Goal: Information Seeking & Learning: Learn about a topic

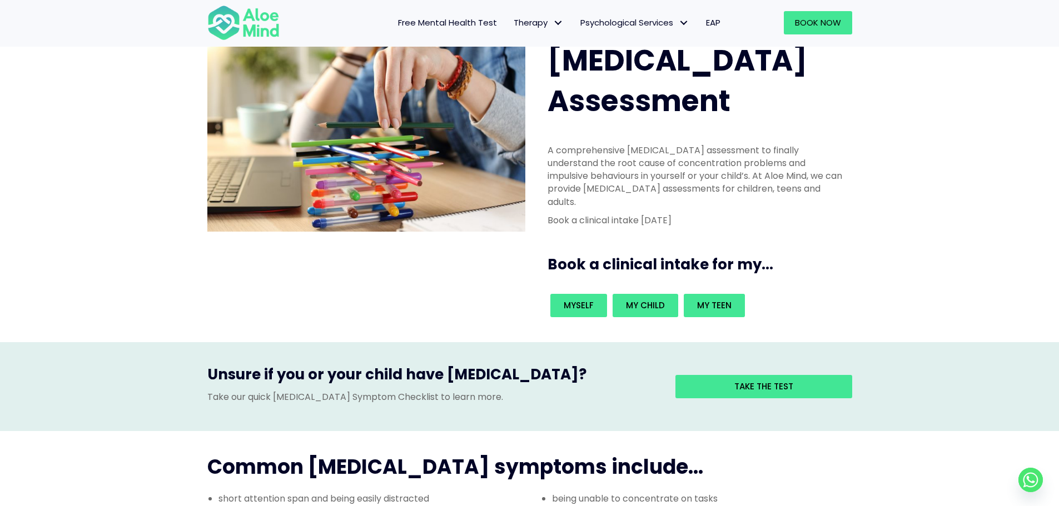
scroll to position [56, 0]
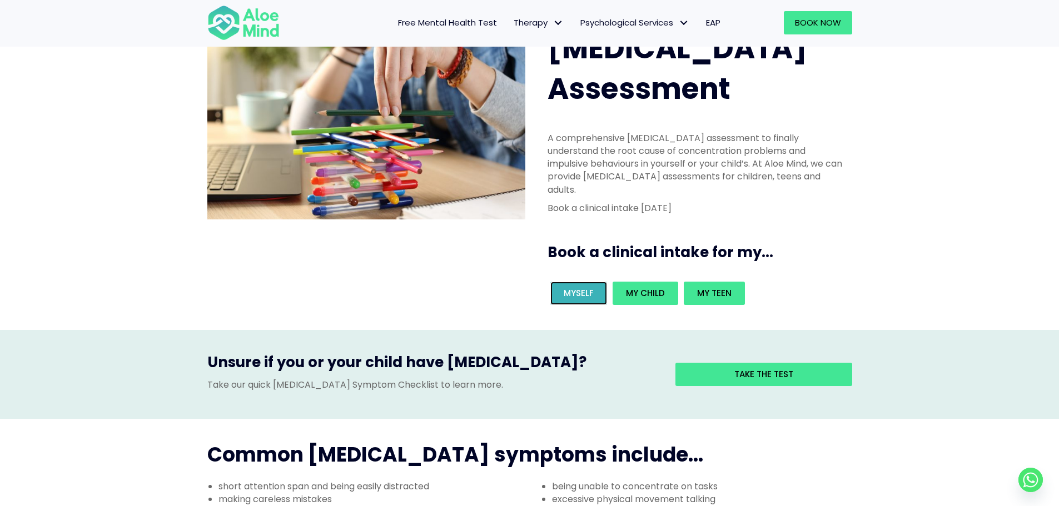
click at [586, 287] on span "Myself" at bounding box center [579, 293] width 30 height 12
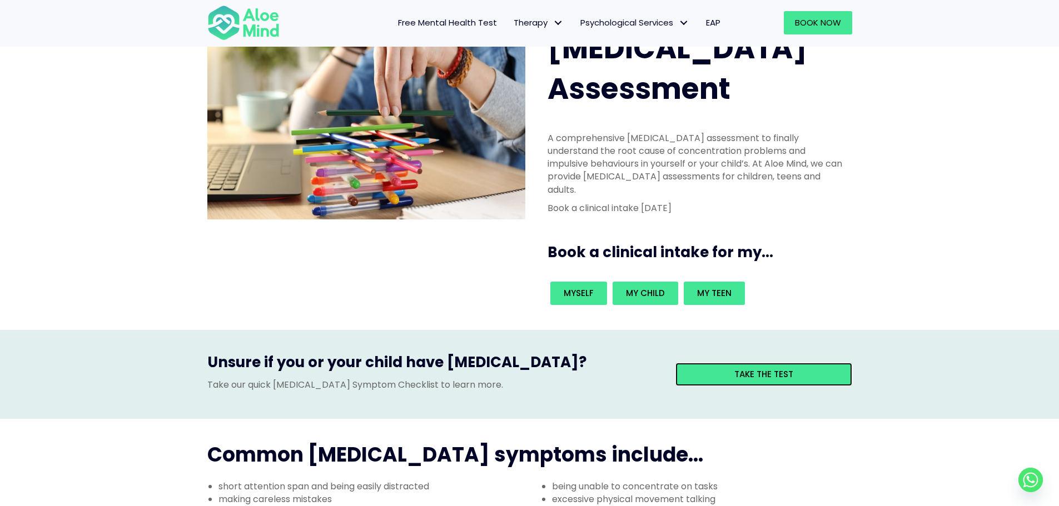
click at [727, 363] on link "Take the test" at bounding box center [763, 374] width 177 height 23
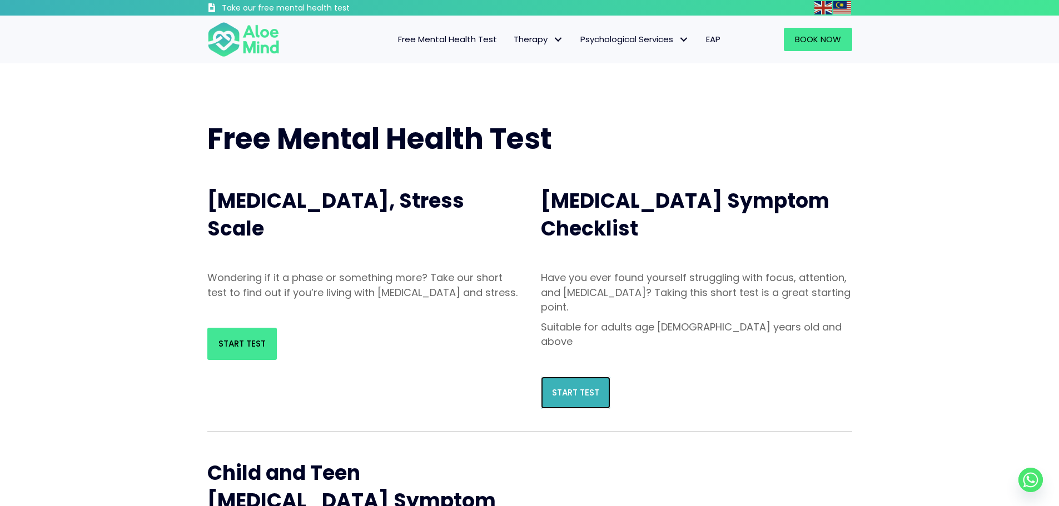
click at [590, 377] on link "Start Test" at bounding box center [575, 393] width 69 height 32
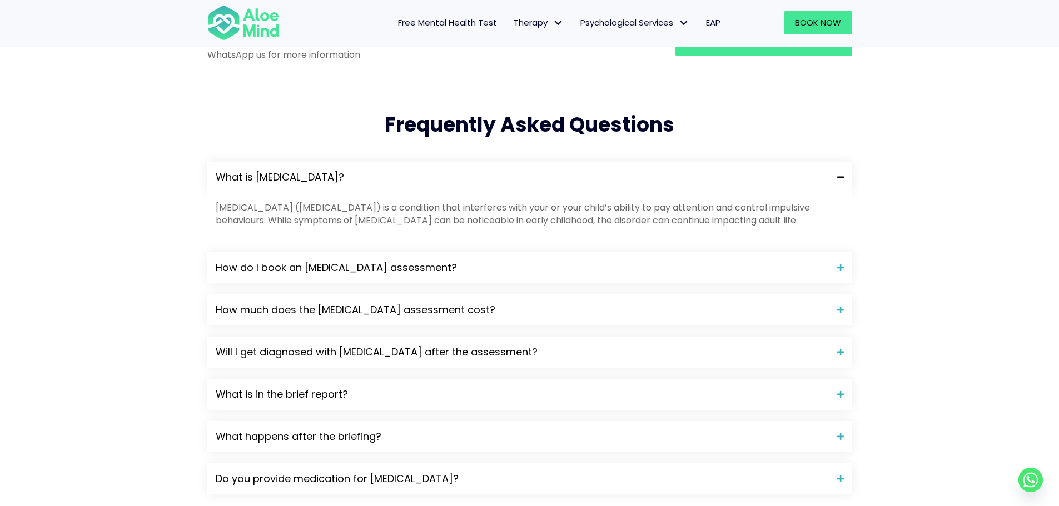
scroll to position [1112, 0]
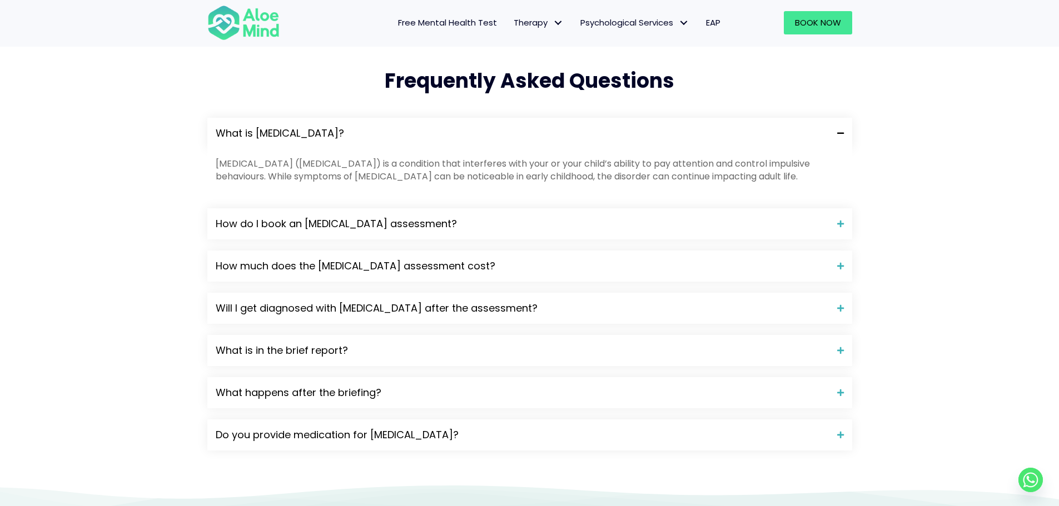
click at [365, 180] on div "What is ADHD? Attention-deficit hyperactivity disorder (ADHD) is a condition th…" at bounding box center [529, 284] width 645 height 333
click at [376, 208] on div "How do I book an [MEDICAL_DATA] assessment?" at bounding box center [529, 223] width 645 height 31
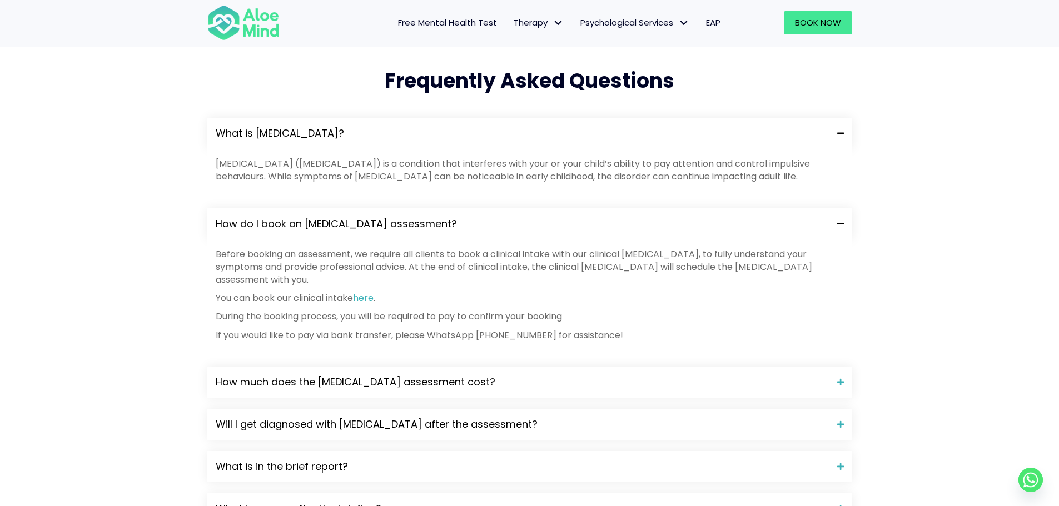
click at [376, 208] on div "How do I book an [MEDICAL_DATA] assessment?" at bounding box center [529, 223] width 645 height 31
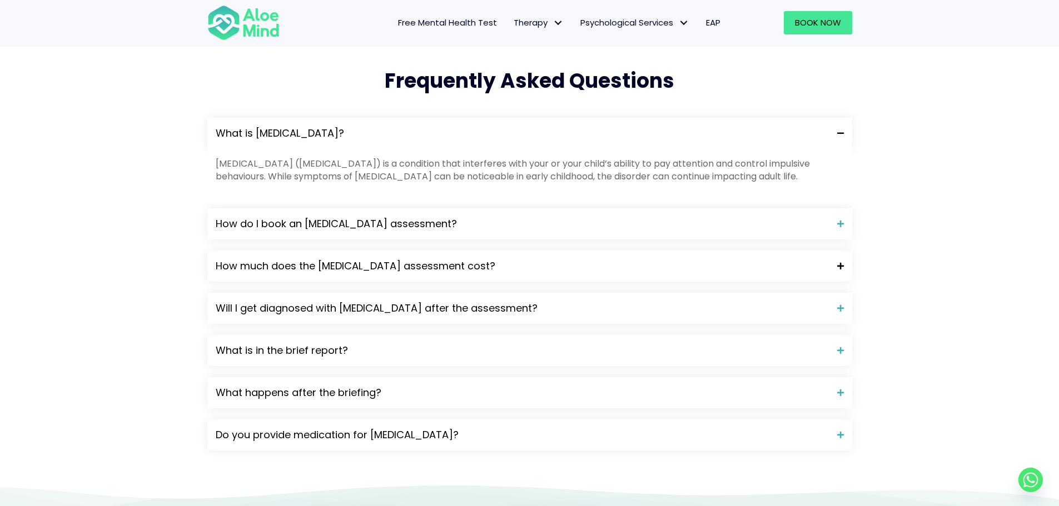
click at [383, 259] on span "How much does the [MEDICAL_DATA] assessment cost?" at bounding box center [522, 266] width 613 height 14
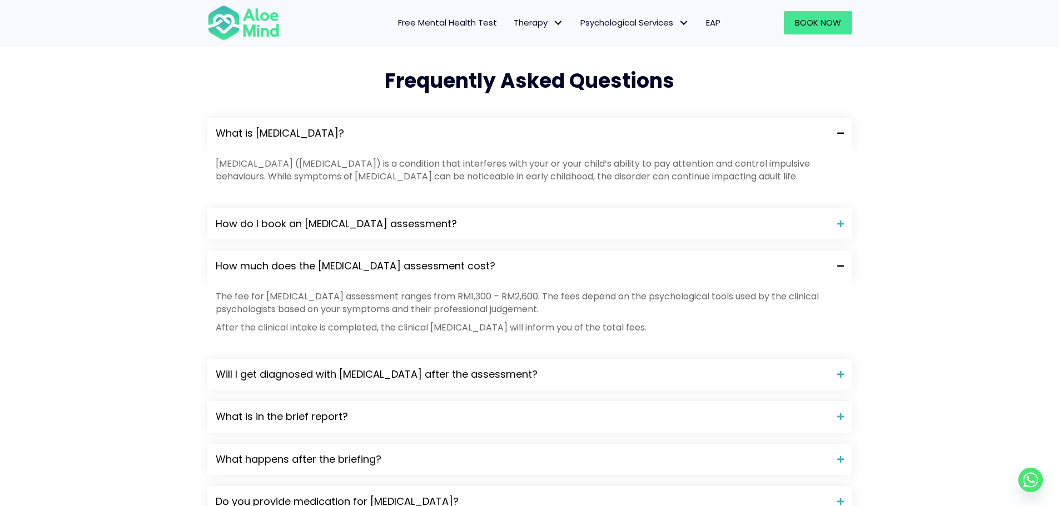
click at [383, 259] on span "How much does the [MEDICAL_DATA] assessment cost?" at bounding box center [522, 266] width 613 height 14
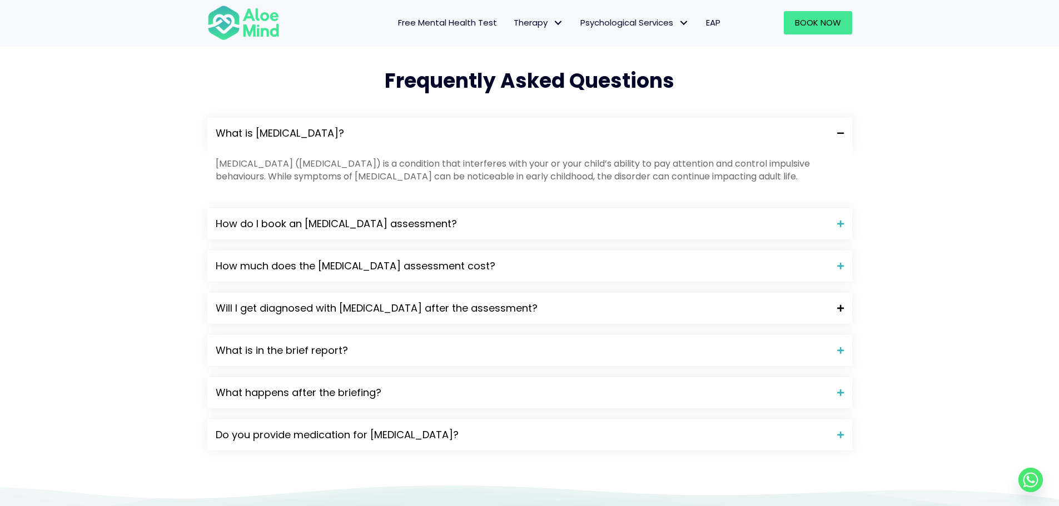
click at [394, 293] on div "Will I get diagnosed with [MEDICAL_DATA] after the assessment?" at bounding box center [529, 308] width 645 height 31
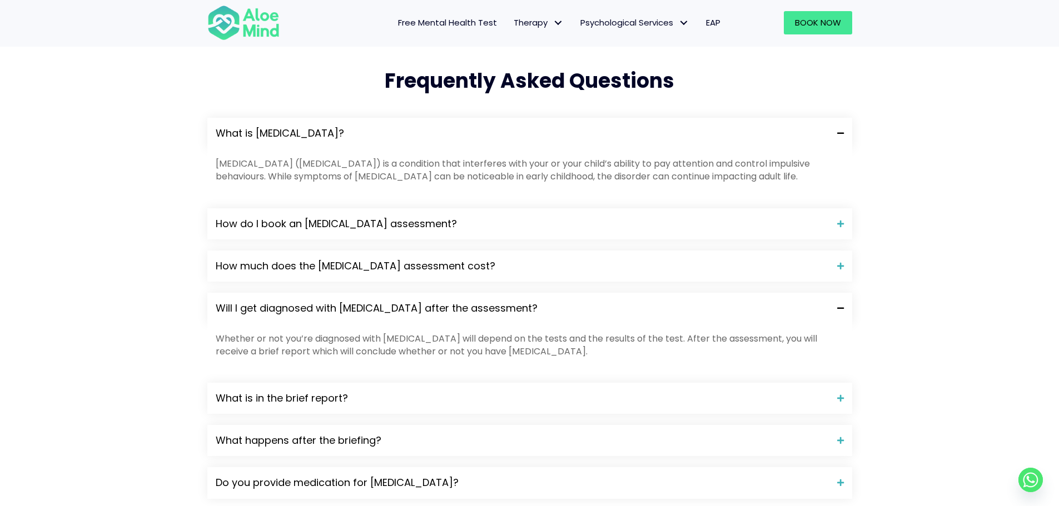
click at [394, 293] on div "Will I get diagnosed with [MEDICAL_DATA] after the assessment?" at bounding box center [529, 308] width 645 height 31
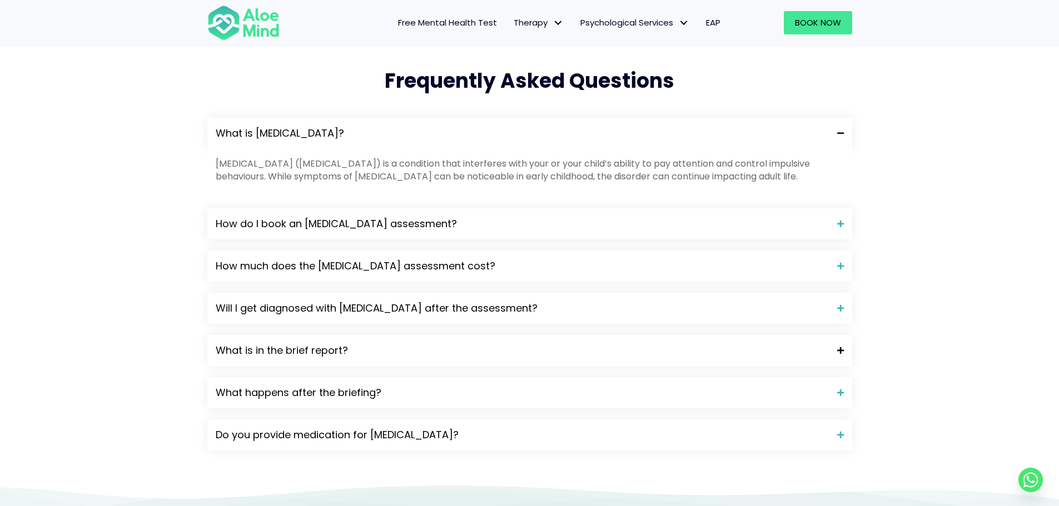
click at [362, 343] on span "What is in the brief report?" at bounding box center [522, 350] width 613 height 14
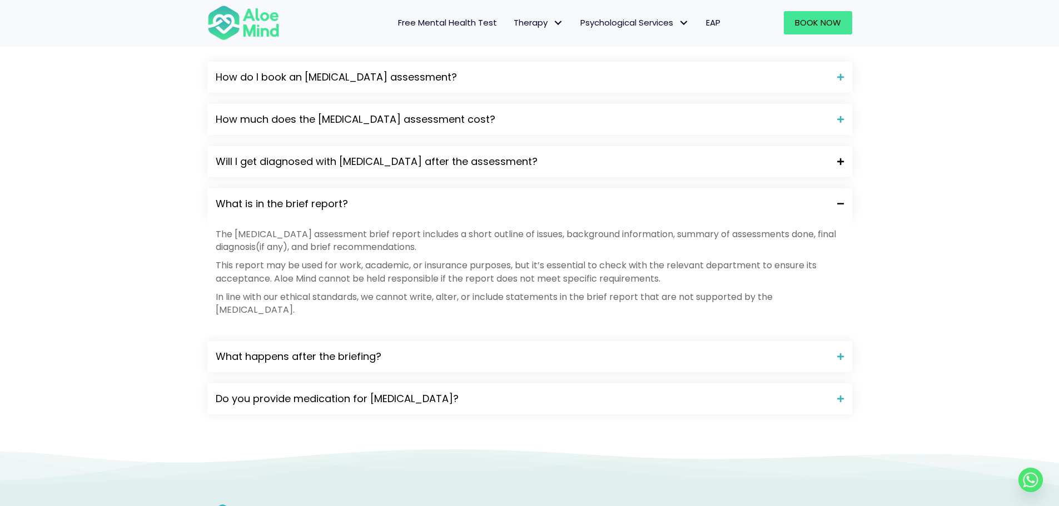
scroll to position [1334, 0]
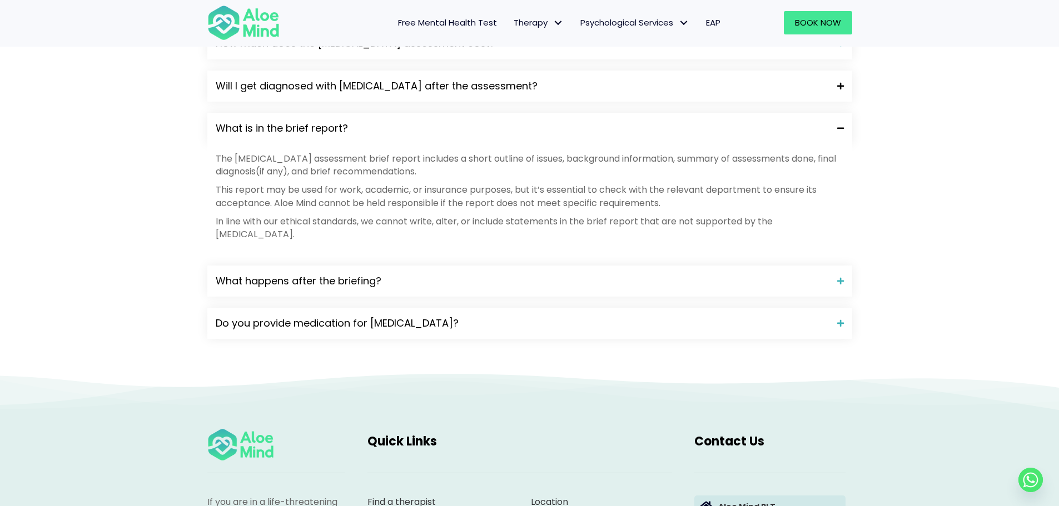
click at [426, 266] on div "What happens after the briefing?" at bounding box center [529, 281] width 645 height 31
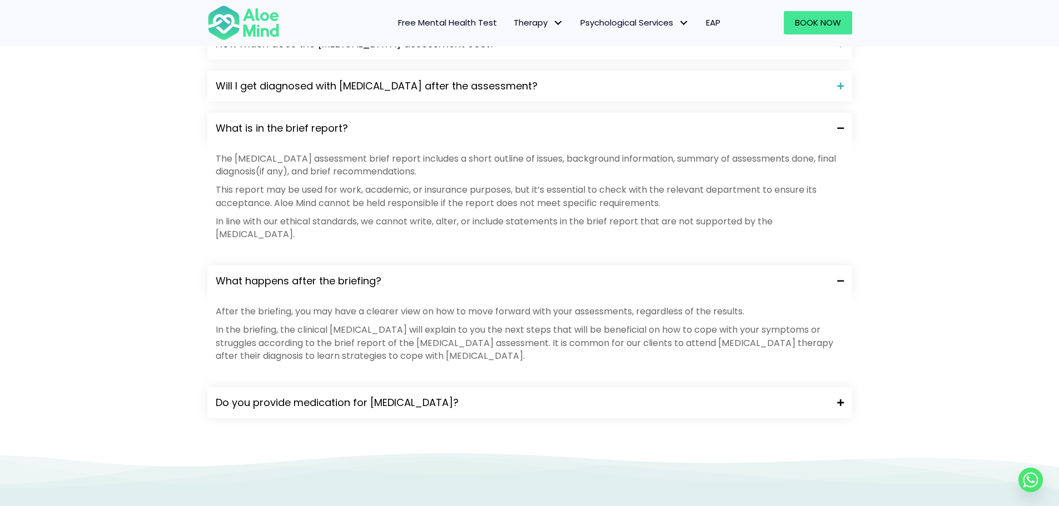
click at [410, 396] on span "Do you provide medication for [MEDICAL_DATA]?" at bounding box center [522, 403] width 613 height 14
